Goal: Task Accomplishment & Management: Manage account settings

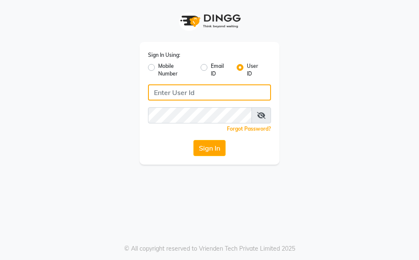
type input "thehaircoach"
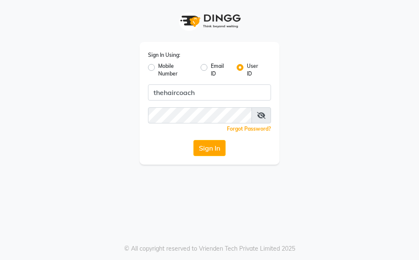
click at [263, 115] on icon at bounding box center [261, 115] width 8 height 7
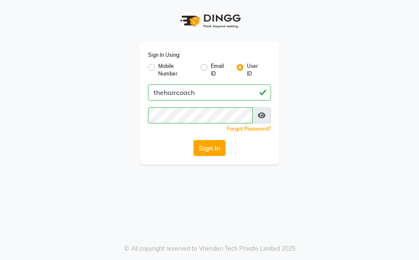
click at [262, 115] on icon at bounding box center [262, 115] width 8 height 7
click at [218, 152] on button "Sign In" at bounding box center [210, 148] width 32 height 16
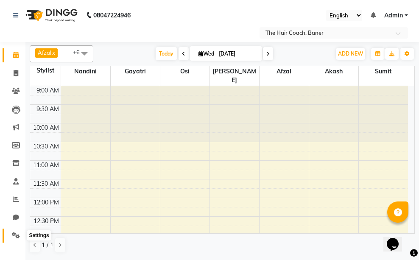
click at [15, 236] on icon at bounding box center [16, 235] width 8 height 6
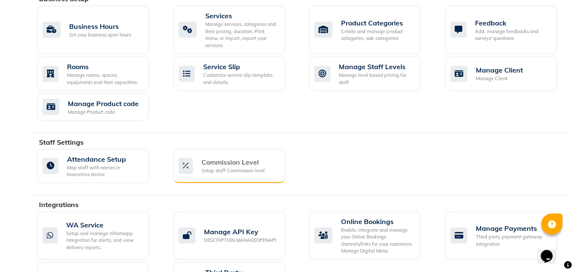
scroll to position [443, 0]
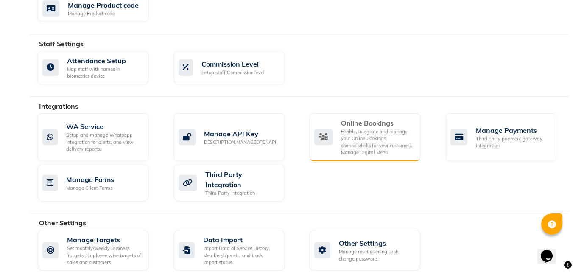
click at [337, 121] on div "Online Bookings Enable, integrate and manage your Online Bookings channels/link…" at bounding box center [363, 137] width 99 height 38
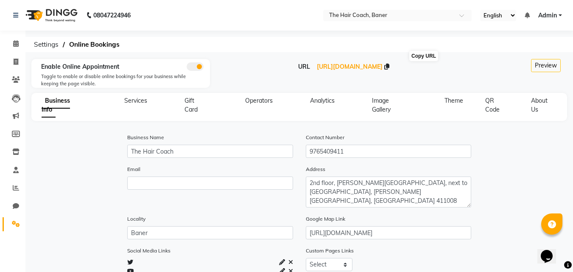
click at [390, 66] on icon at bounding box center [387, 67] width 5 height 6
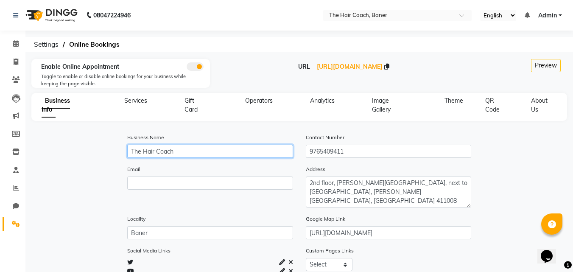
click at [183, 153] on input "The Hair Coach" at bounding box center [210, 151] width 166 height 13
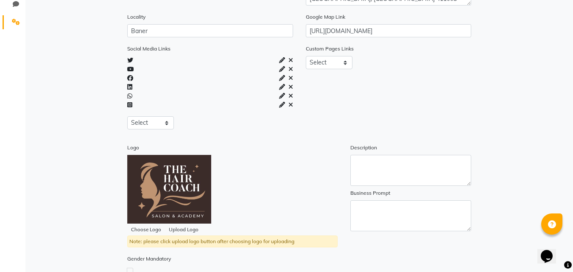
scroll to position [244, 0]
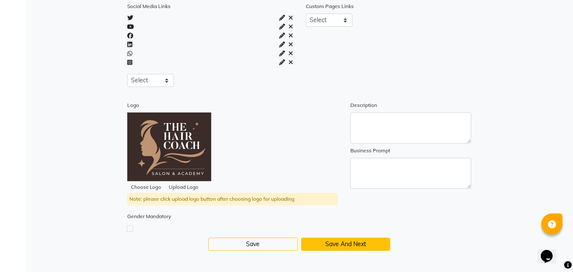
type input "The Hair Coach Salon"
click at [335, 241] on button "Save And Next" at bounding box center [345, 244] width 89 height 13
select select "15: 15"
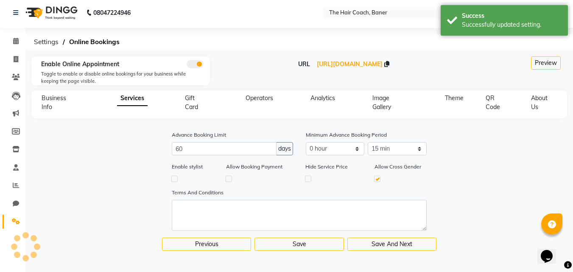
scroll to position [3, 0]
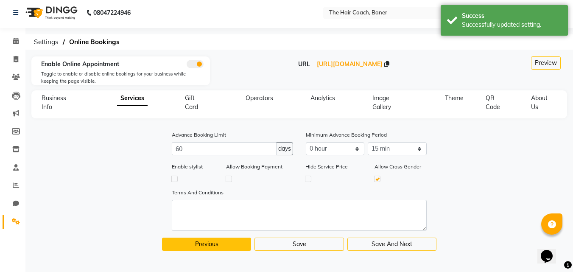
click at [203, 248] on button "Previous" at bounding box center [206, 244] width 89 height 13
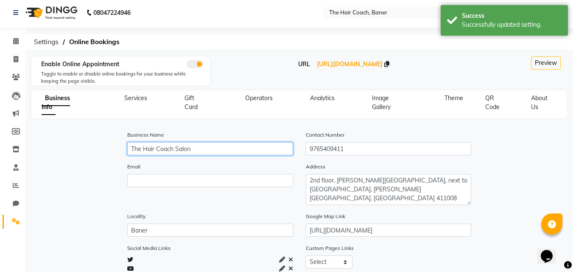
click at [204, 149] on input "The Hair Coach Salon" at bounding box center [210, 148] width 166 height 13
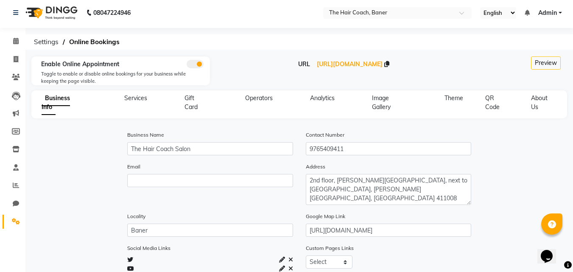
click at [149, 59] on div "Enable Online Appointment Toggle to enable or disable online bookings for your …" at bounding box center [120, 70] width 179 height 29
click at [390, 62] on icon at bounding box center [387, 64] width 5 height 6
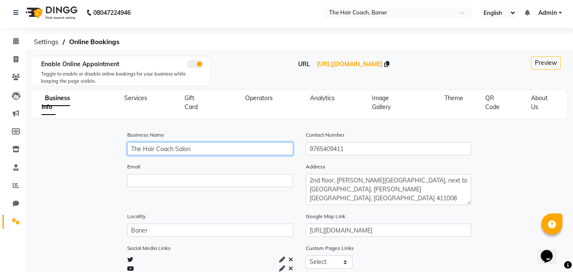
click at [162, 147] on input "The Hair Coach Salon" at bounding box center [210, 148] width 166 height 13
